Goal: Transaction & Acquisition: Purchase product/service

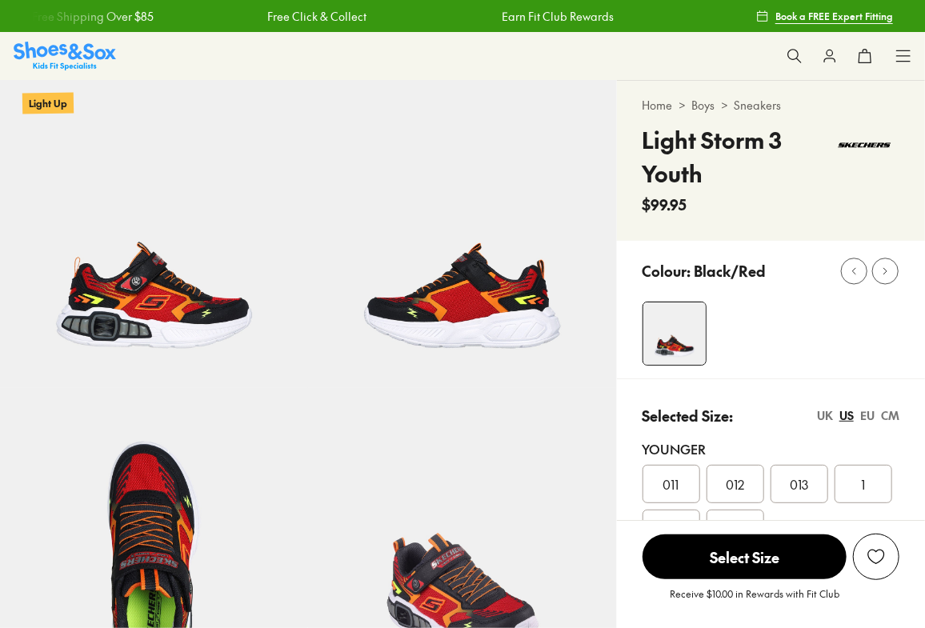
click at [798, 54] on icon at bounding box center [795, 56] width 16 height 16
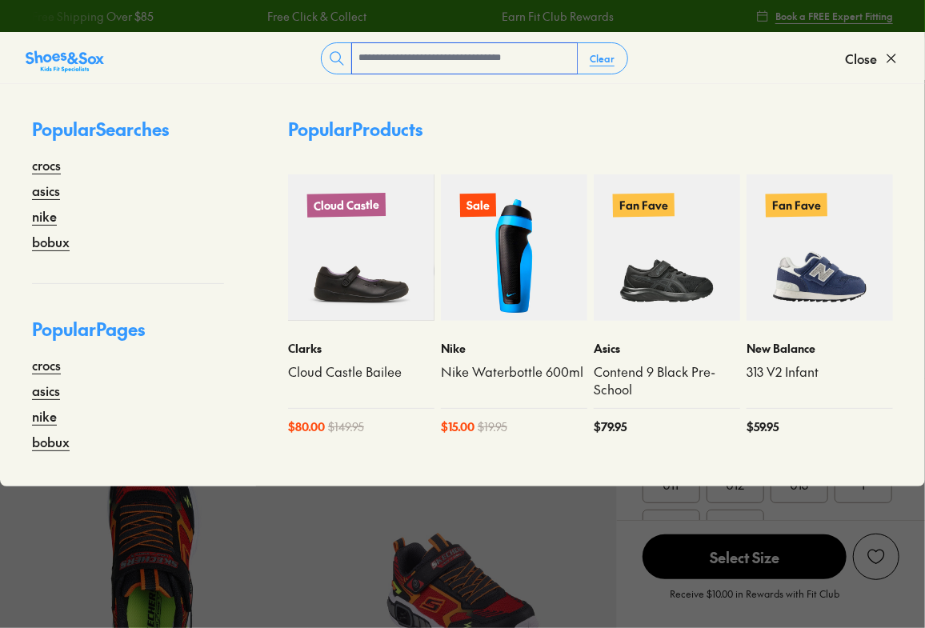
click at [455, 46] on input "text" at bounding box center [464, 58] width 225 height 30
select select "*"
type input "*****"
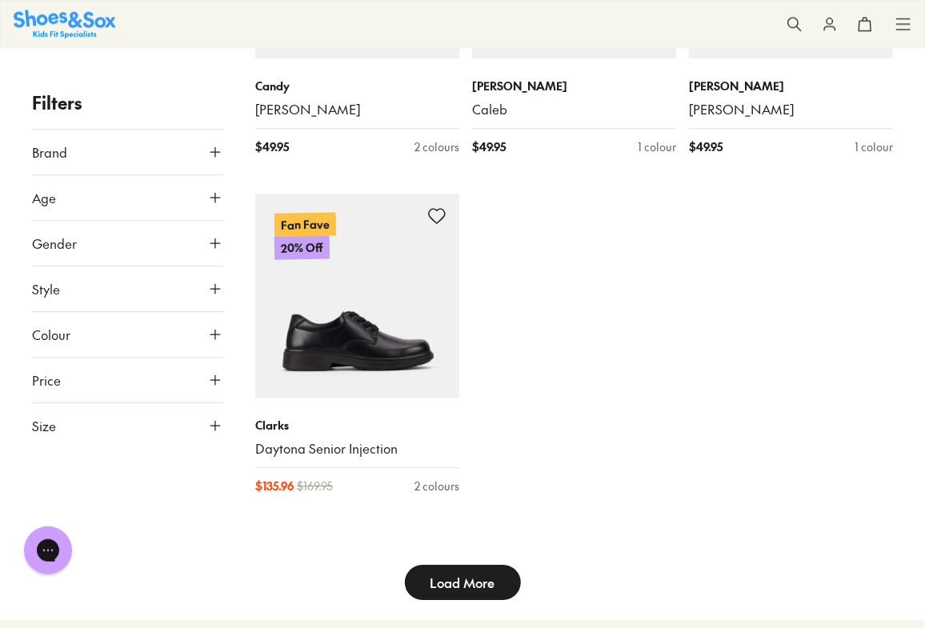
scroll to position [4945, 0]
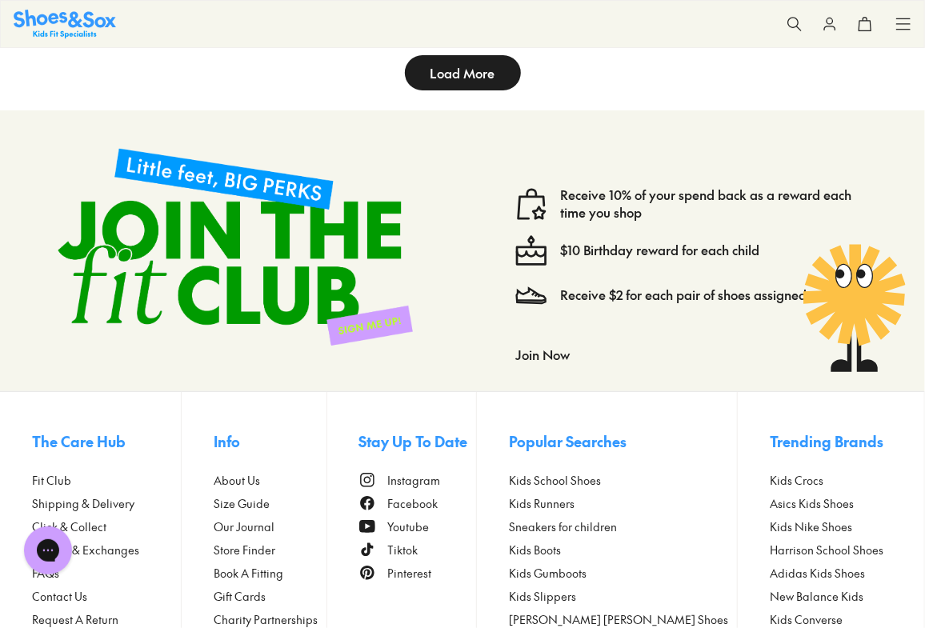
type input "***"
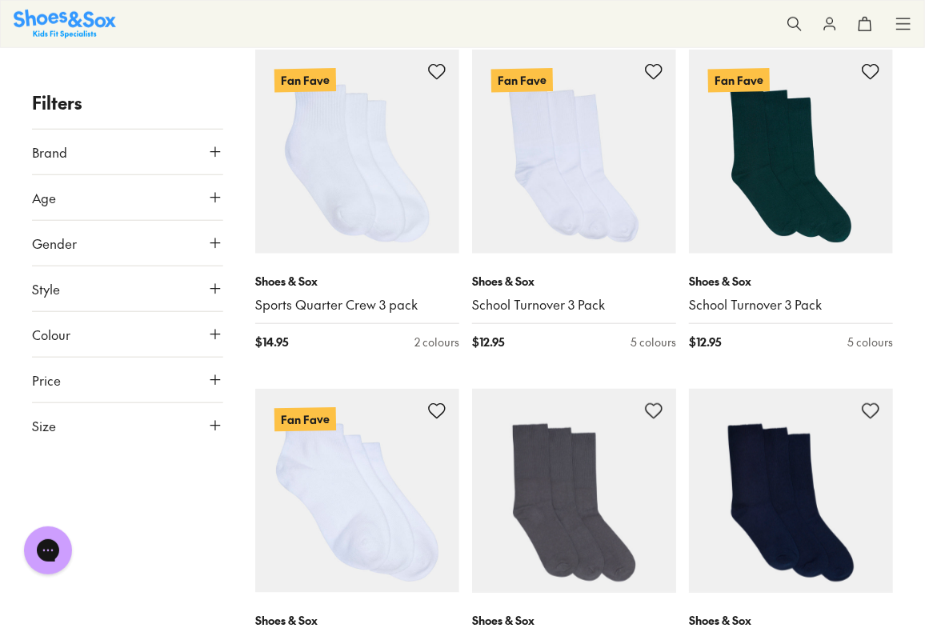
scroll to position [5609, 0]
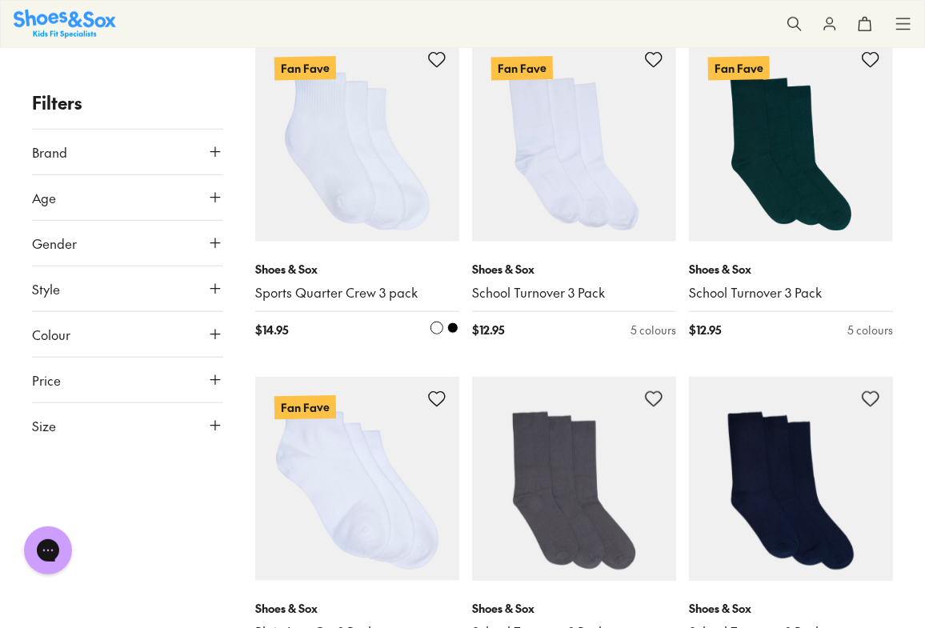
click at [364, 152] on img at bounding box center [357, 140] width 204 height 204
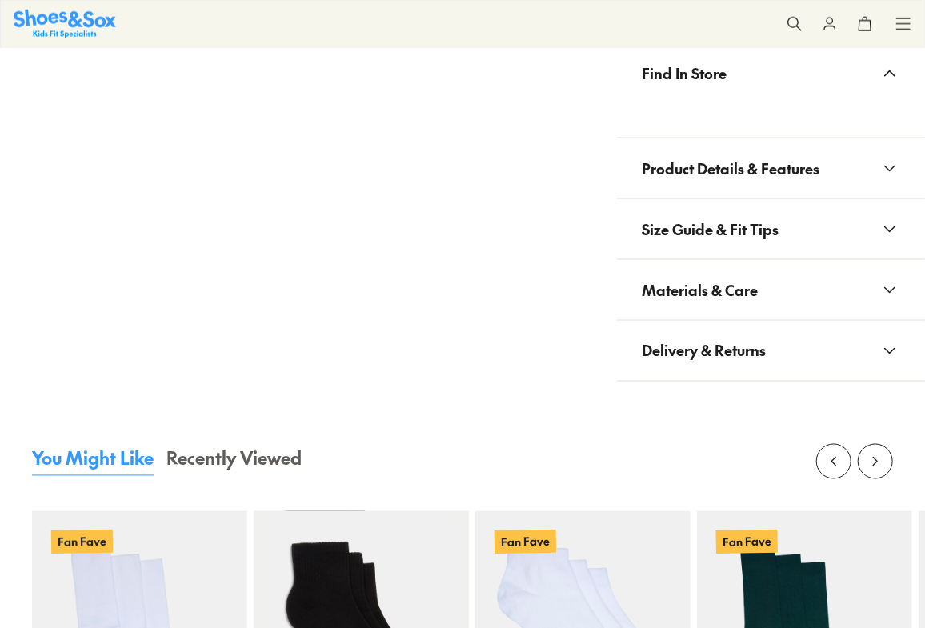
click at [743, 306] on span "Materials & Care" at bounding box center [700, 289] width 116 height 47
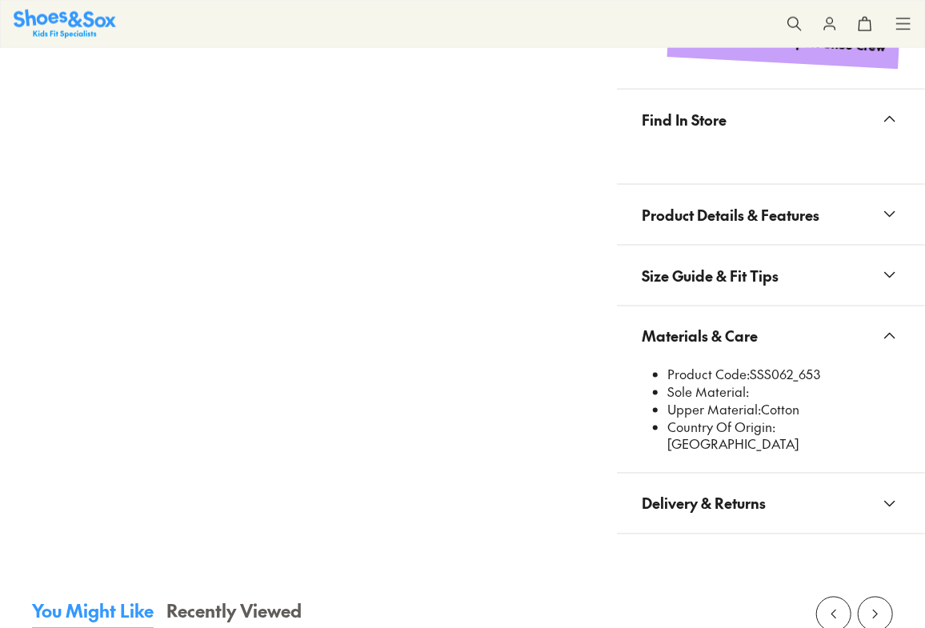
select select "*"
click at [755, 282] on span "Size Guide & Fit Tips" at bounding box center [710, 275] width 137 height 47
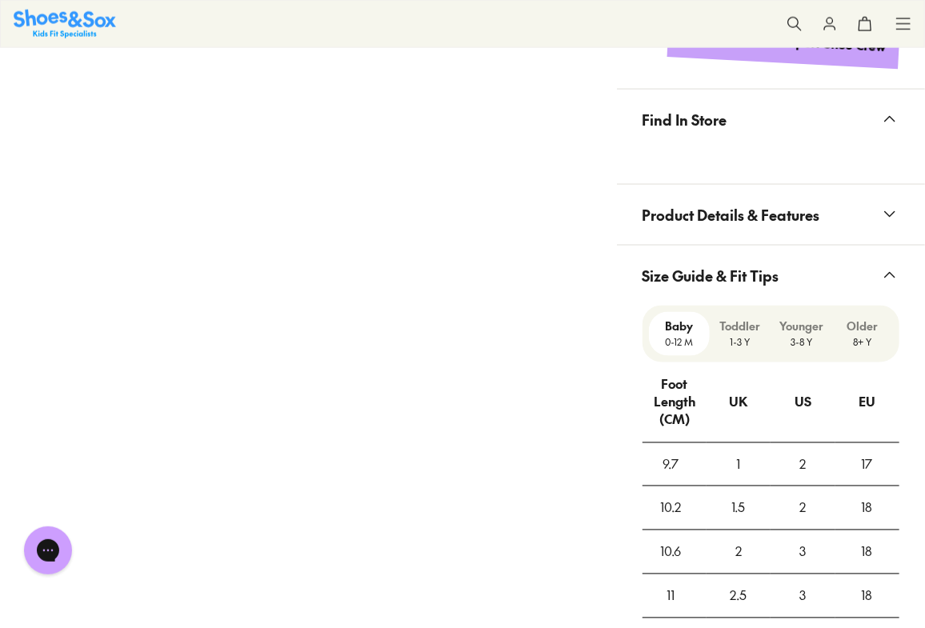
click at [749, 204] on span "Product Details & Features" at bounding box center [731, 214] width 178 height 47
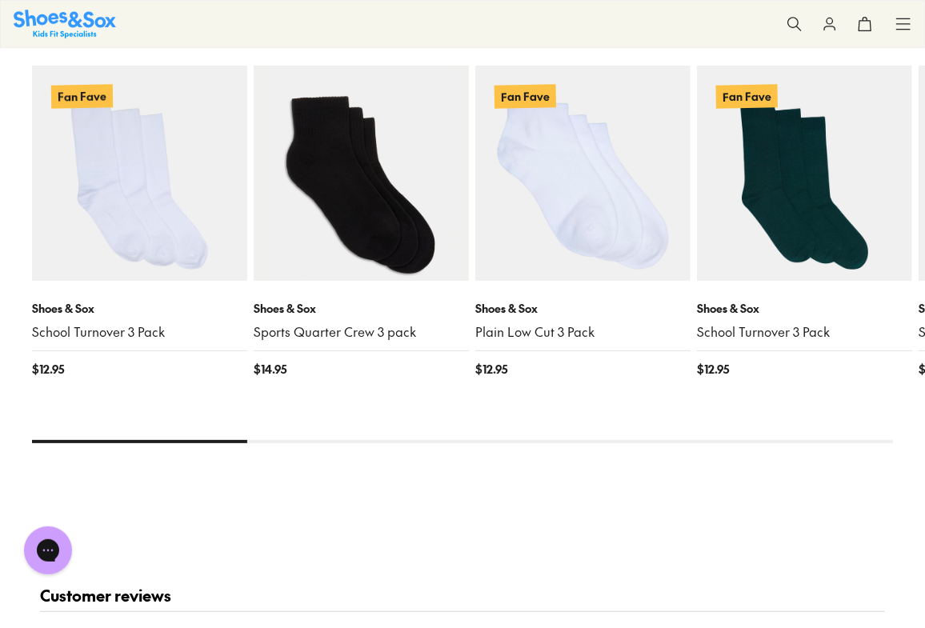
scroll to position [2472, 0]
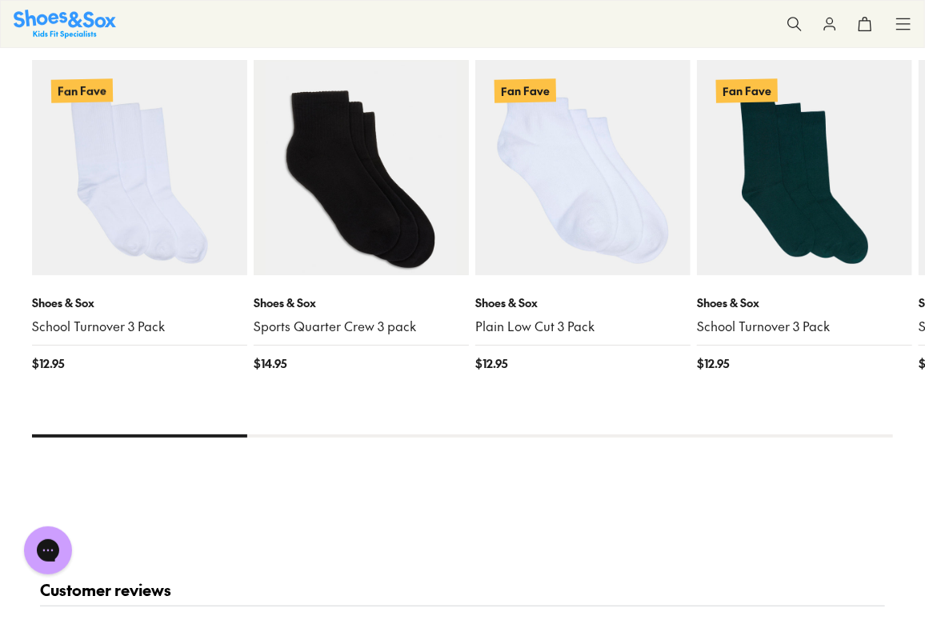
drag, startPoint x: 192, startPoint y: 399, endPoint x: 231, endPoint y: 402, distance: 39.3
click at [231, 402] on div "You Might Like Recently Viewed Fan Fave Shoes & Sox School Turnover 3 Pack $ 12…" at bounding box center [462, 244] width 861 height 501
drag, startPoint x: 238, startPoint y: 397, endPoint x: 321, endPoint y: 398, distance: 83.2
click at [309, 434] on div at bounding box center [462, 435] width 861 height 3
click at [354, 434] on div at bounding box center [462, 435] width 861 height 3
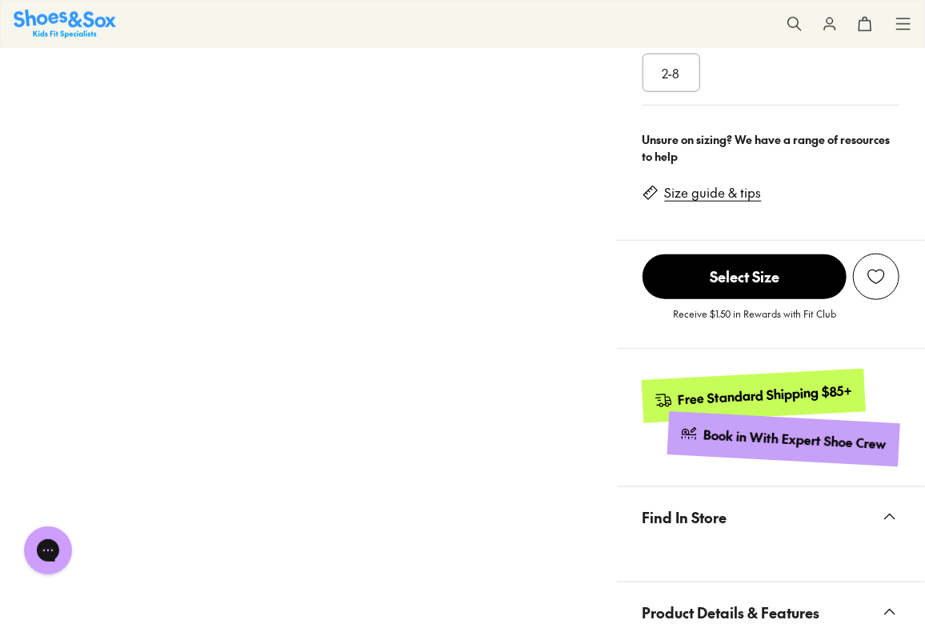
scroll to position [0, 0]
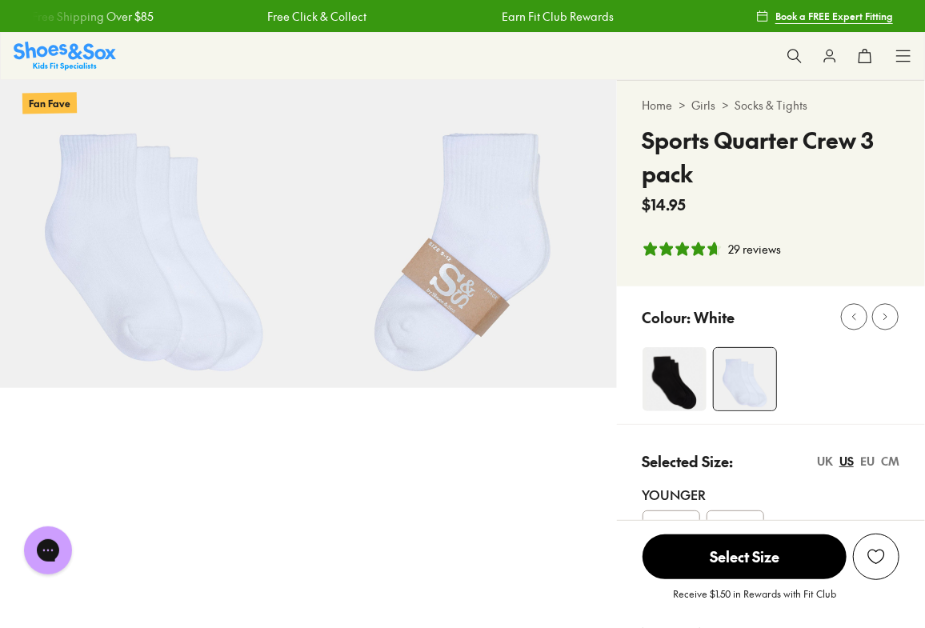
click at [776, 111] on link "Socks & Tights" at bounding box center [771, 105] width 73 height 17
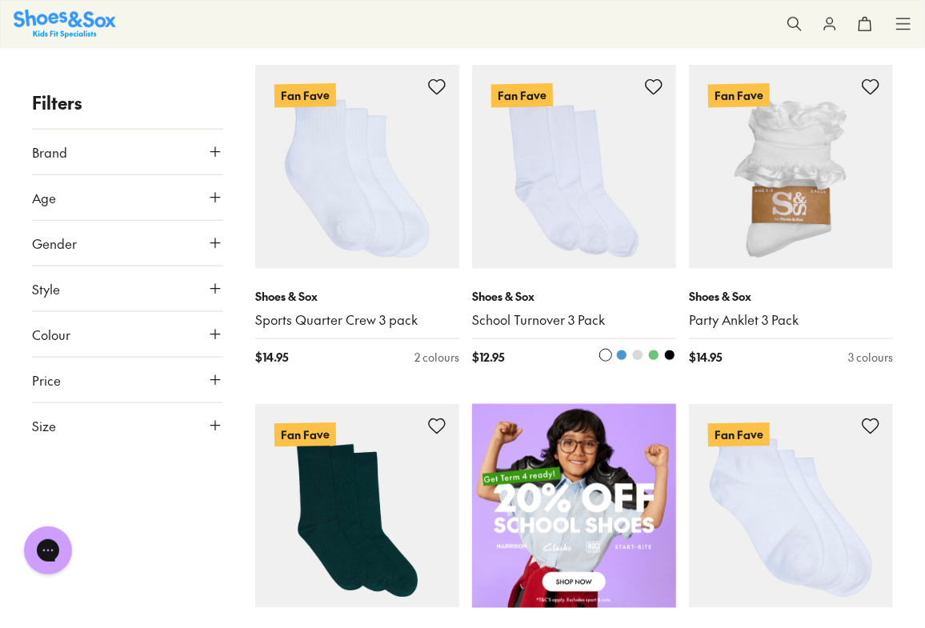
click at [562, 164] on img at bounding box center [574, 167] width 204 height 204
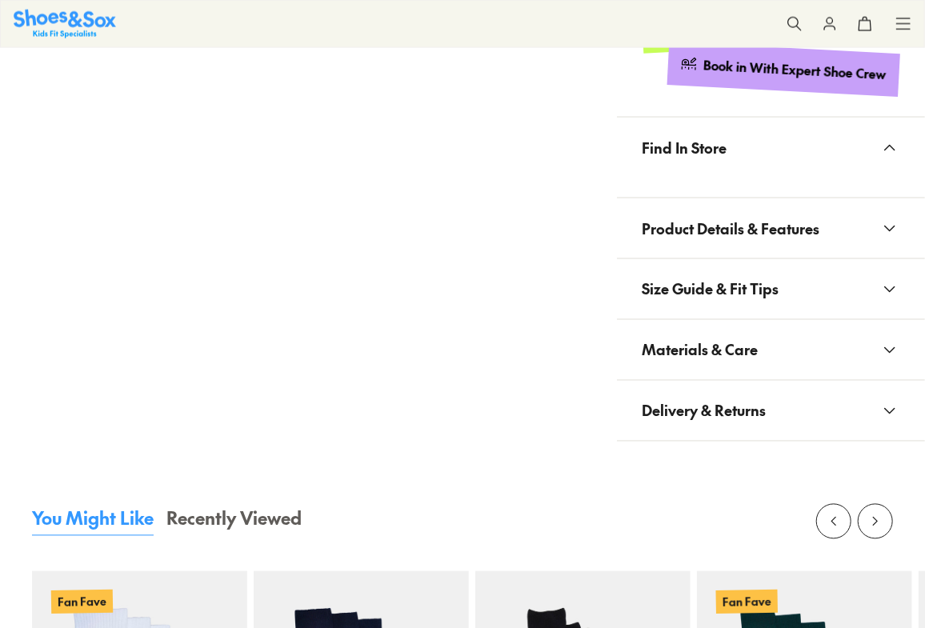
click at [707, 170] on button "Find In Store" at bounding box center [771, 148] width 308 height 60
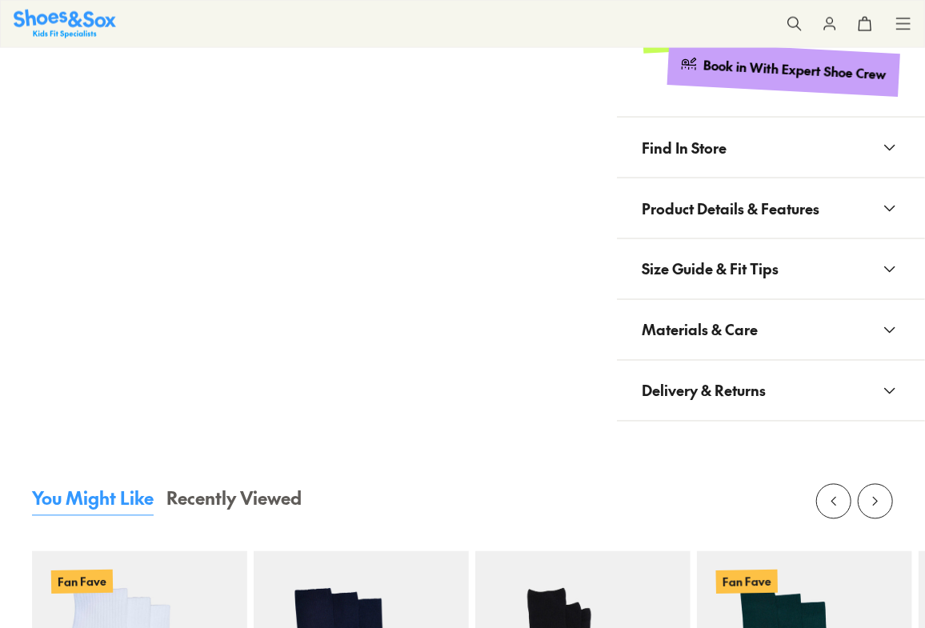
click at [728, 218] on span "Product Details & Features" at bounding box center [731, 208] width 178 height 47
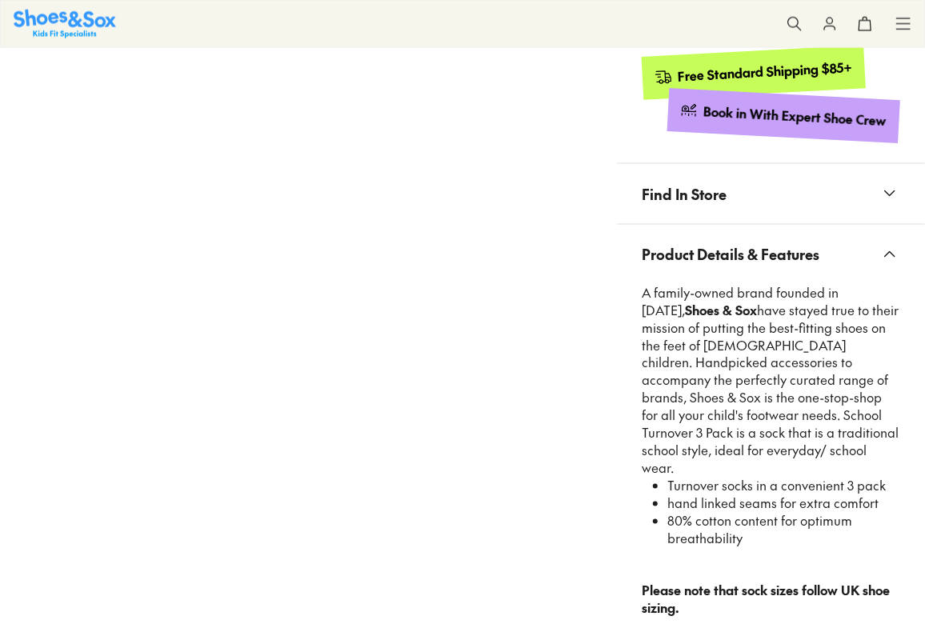
select select "*"
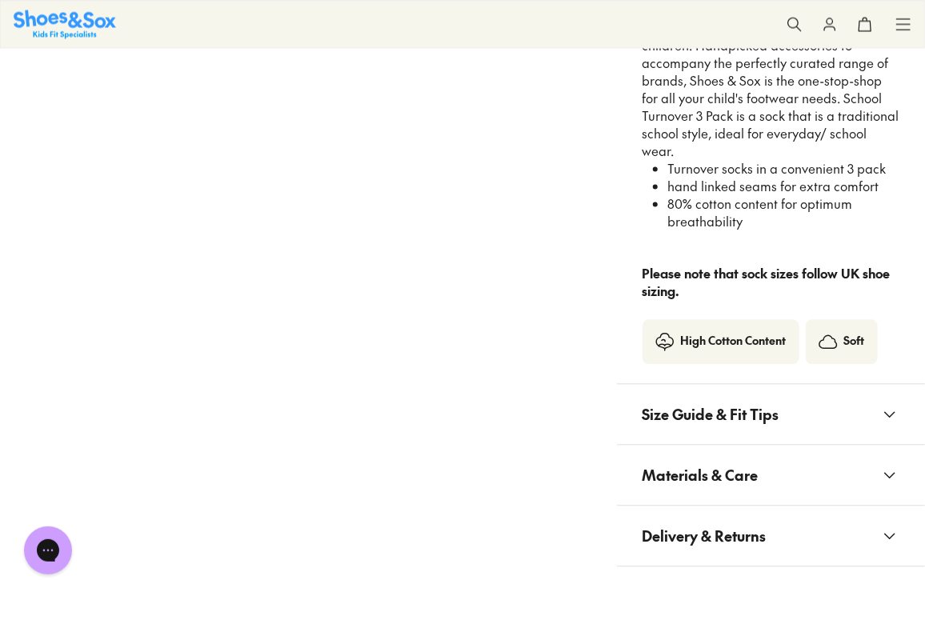
scroll to position [1309, 0]
